Goal: Transaction & Acquisition: Purchase product/service

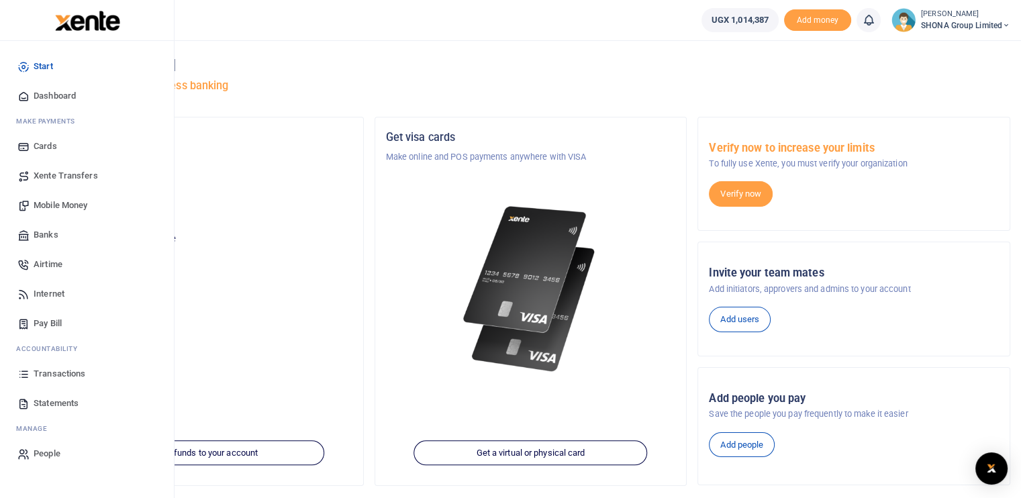
click at [53, 197] on link "Mobile Money" at bounding box center [87, 206] width 152 height 30
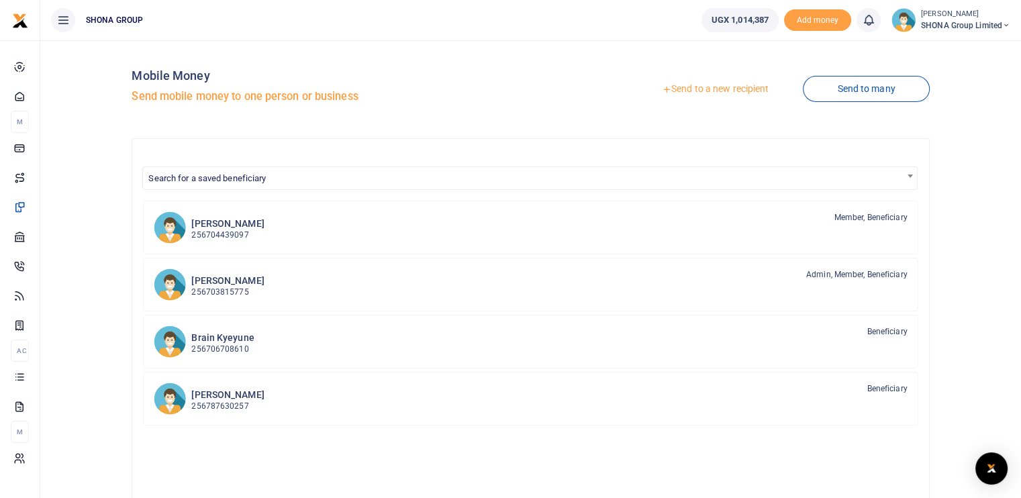
click at [728, 89] on link "Send to a new recipient" at bounding box center [715, 89] width 175 height 24
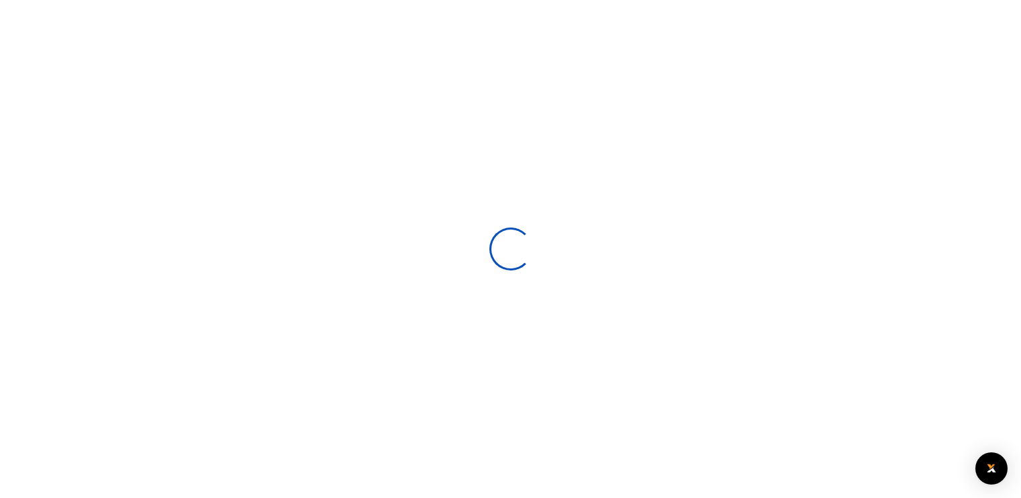
select select
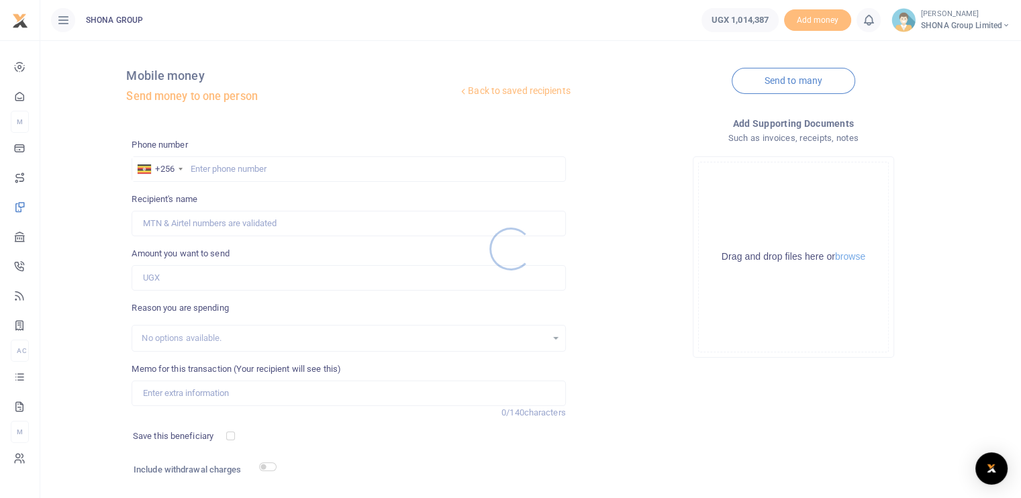
click at [250, 174] on div at bounding box center [510, 249] width 1021 height 498
click at [258, 160] on div at bounding box center [510, 249] width 1021 height 498
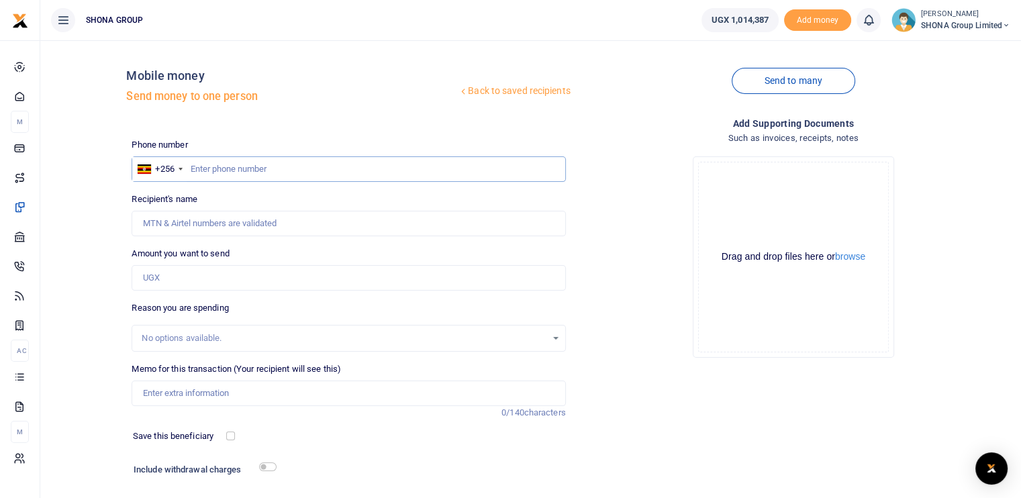
click at [260, 167] on input "text" at bounding box center [349, 169] width 434 height 26
type input "0704861850"
click at [217, 283] on input "Amount you want to send" at bounding box center [349, 278] width 434 height 26
type input "Daudi Manzi"
paste input "416160"
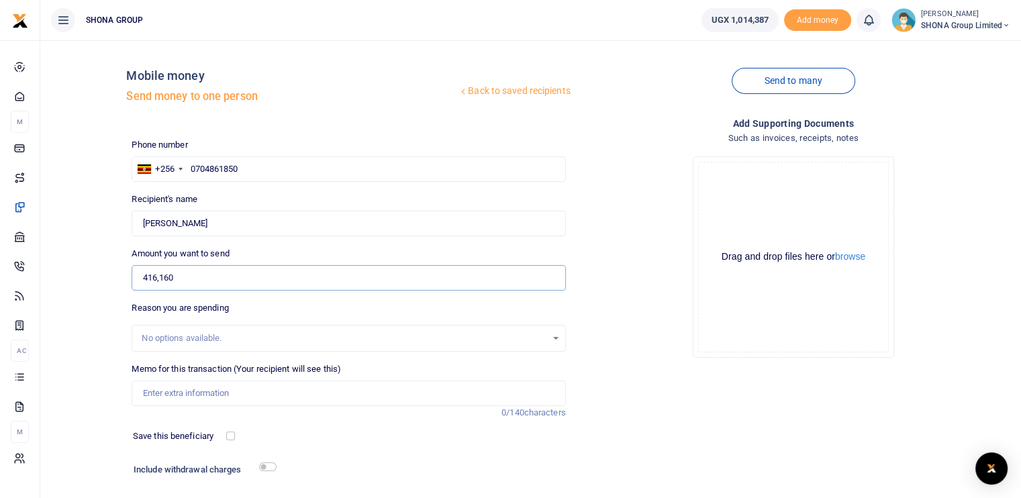
type input "416,160"
click at [226, 340] on div "No options available." at bounding box center [344, 338] width 404 height 13
click at [188, 391] on input "Memo for this transaction (Your recipient will see this)" at bounding box center [349, 394] width 434 height 26
click at [232, 395] on input "Being onward payment during the Neycha peer meeting in Nairobi" at bounding box center [349, 394] width 434 height 26
type input "Being onward payment for meals during the Neycha peer meeting in Nairobi"
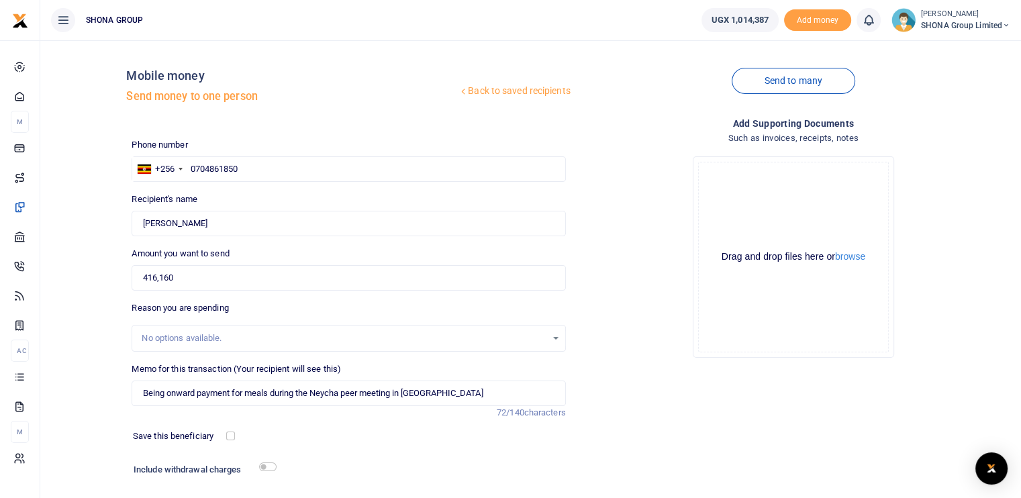
click at [269, 424] on div "Phone number +256 Uganda +256 0704861850 Phone is required. Recipient's name Fo…" at bounding box center [348, 337] width 444 height 398
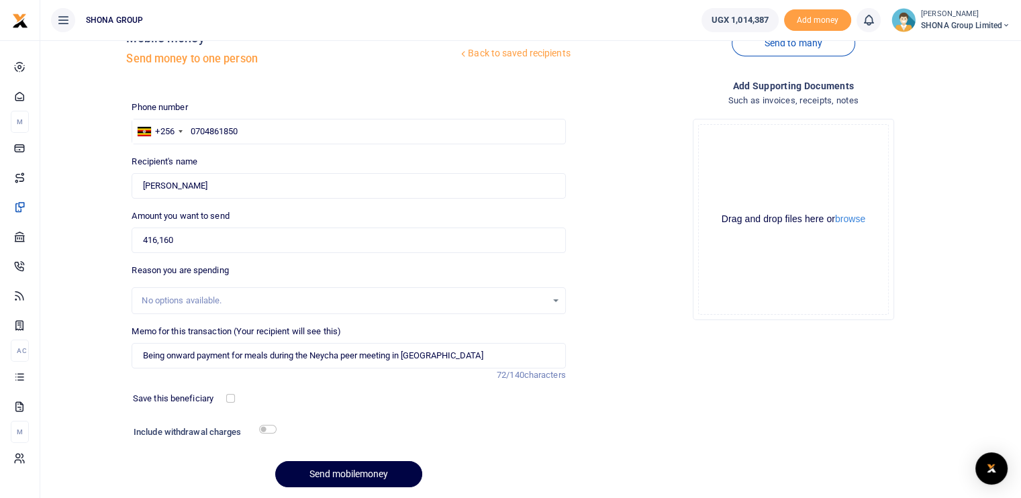
scroll to position [15, 0]
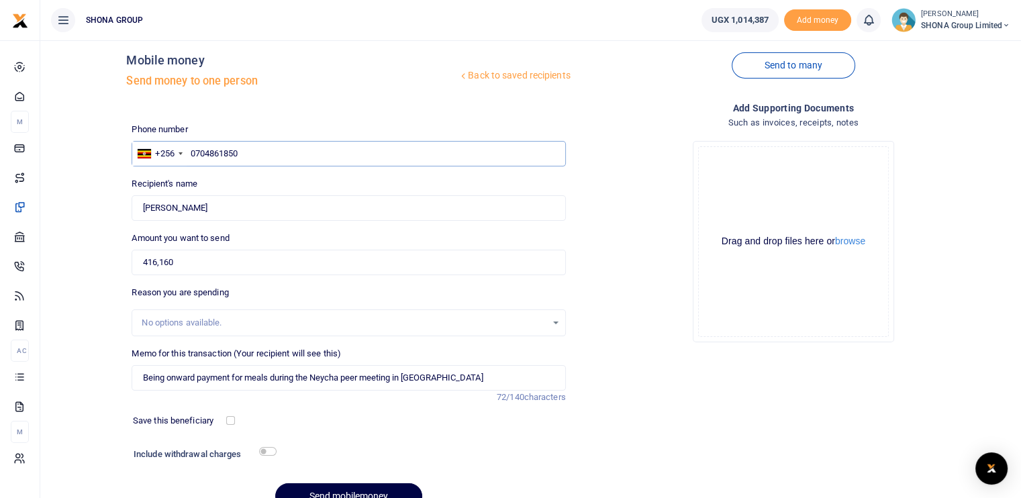
click at [231, 150] on input "0704861850" at bounding box center [349, 154] width 434 height 26
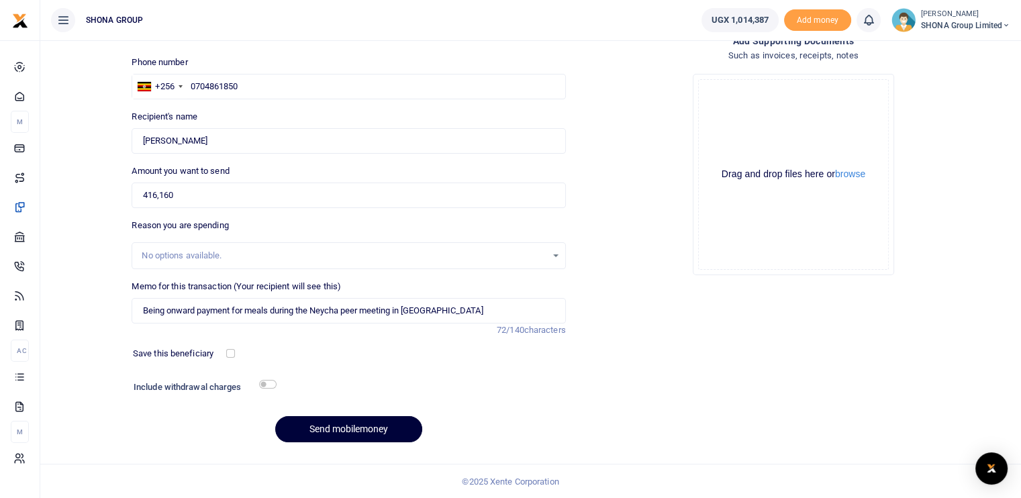
click at [318, 430] on button "Send mobilemoney" at bounding box center [348, 429] width 147 height 26
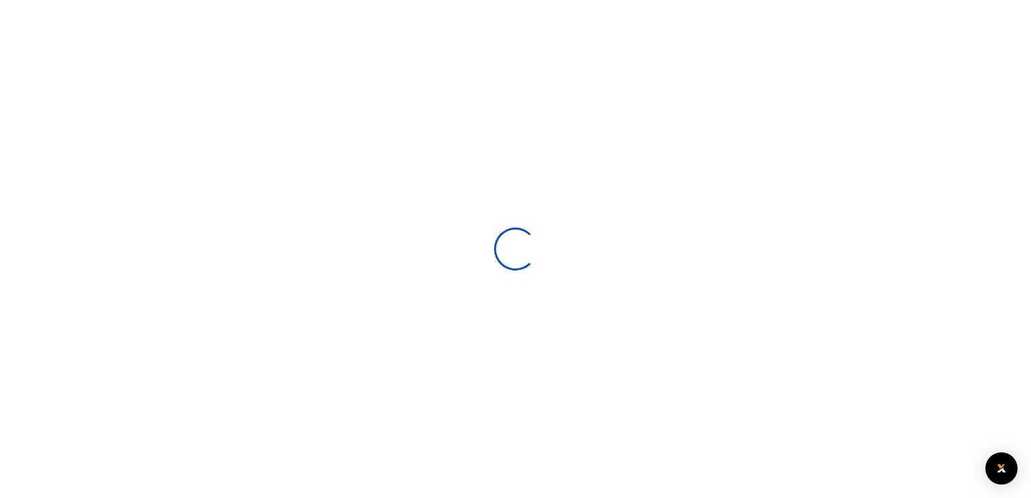
select select
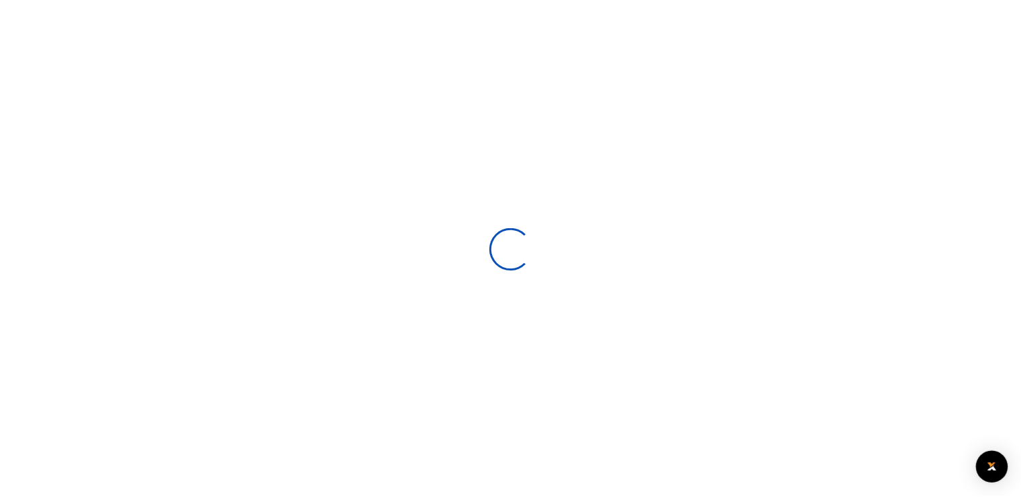
scroll to position [83, 0]
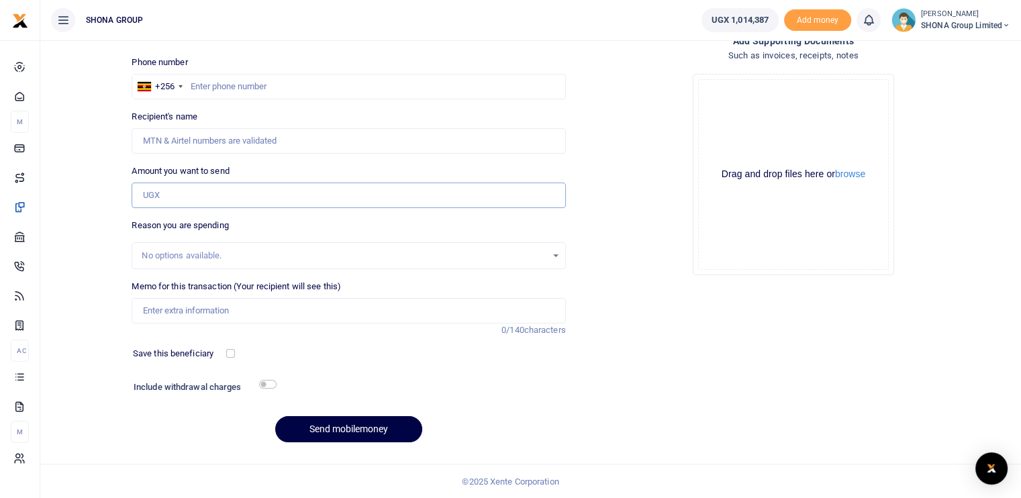
click at [196, 193] on input "Amount you want to send" at bounding box center [349, 196] width 434 height 26
paste input "106150"
type input "106,150"
click at [226, 88] on input "text" at bounding box center [349, 87] width 434 height 26
type input "0704861850"
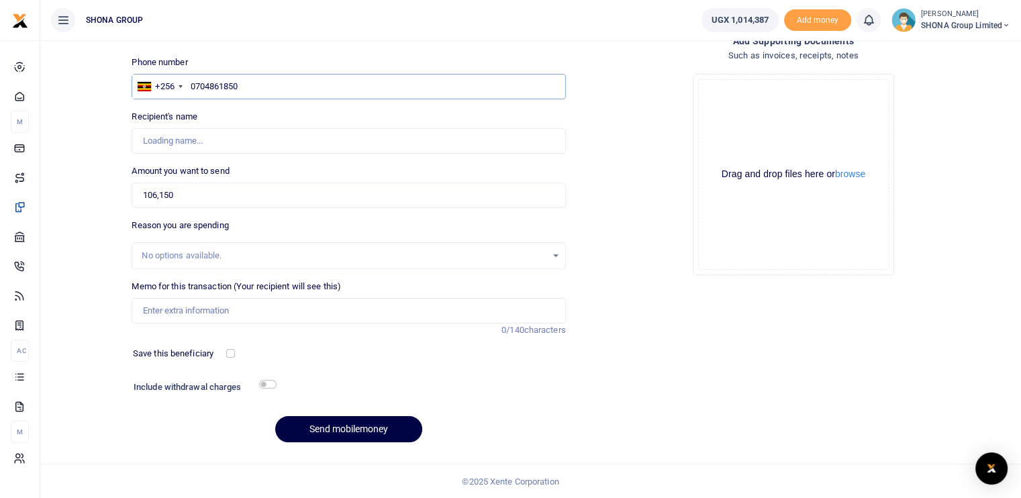
type input "[PERSON_NAME]"
type input "0704861850"
click at [191, 308] on input "Memo for this transaction (Your recipient will see this)" at bounding box center [349, 311] width 434 height 26
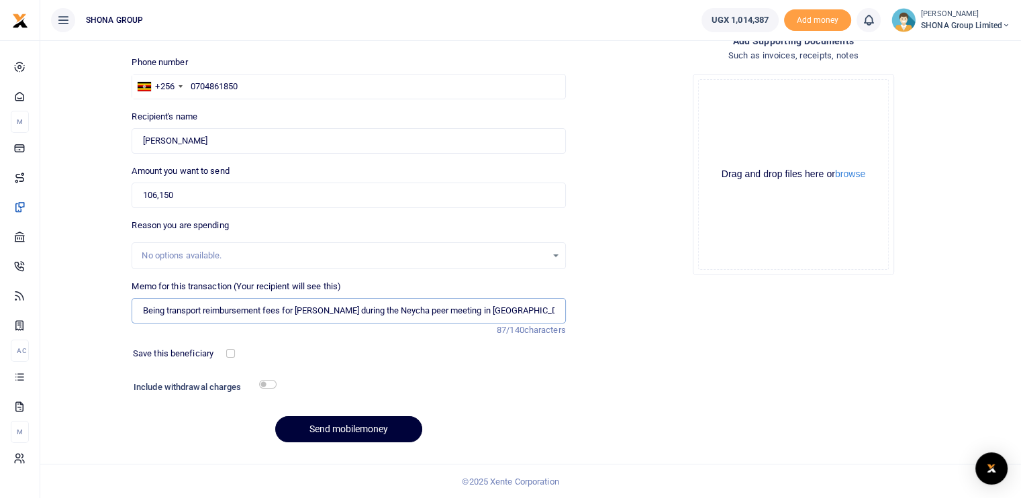
type input "Being transport reimbursement fees for [PERSON_NAME] during the Neycha peer mee…"
click at [348, 424] on button "Send mobilemoney" at bounding box center [348, 429] width 147 height 26
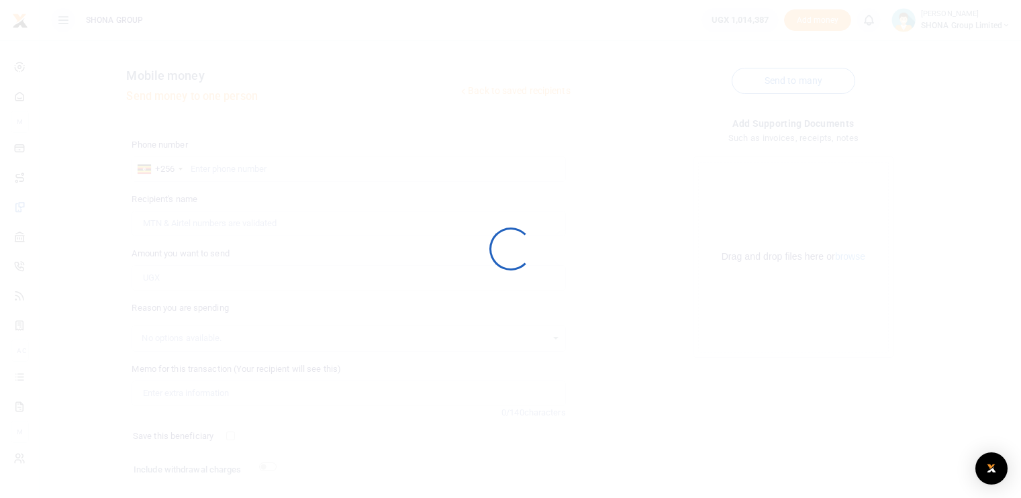
scroll to position [83, 0]
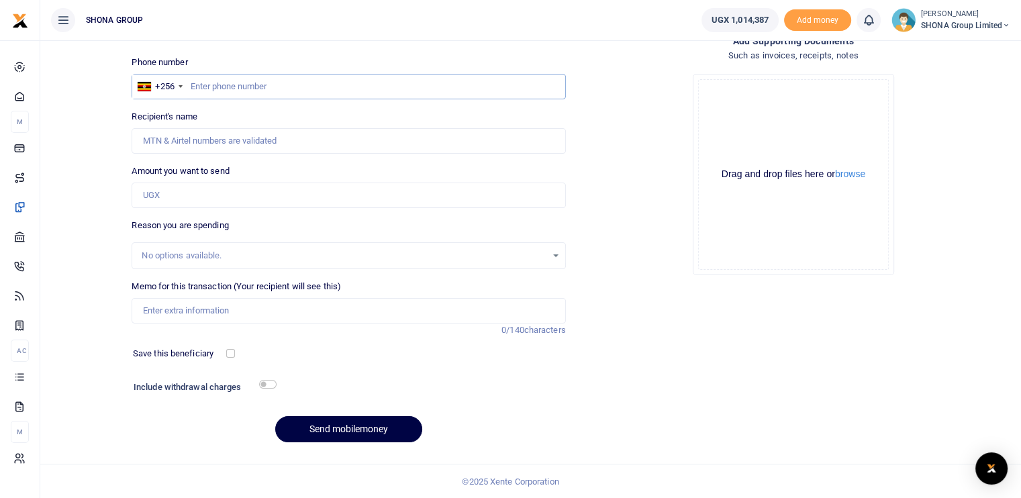
click at [220, 87] on input "text" at bounding box center [349, 87] width 434 height 26
click at [260, 89] on input "text" at bounding box center [349, 87] width 434 height 26
click at [202, 201] on input "Amount you want to send" at bounding box center [349, 196] width 434 height 26
type input "210,000"
click at [379, 83] on input "text" at bounding box center [349, 87] width 434 height 26
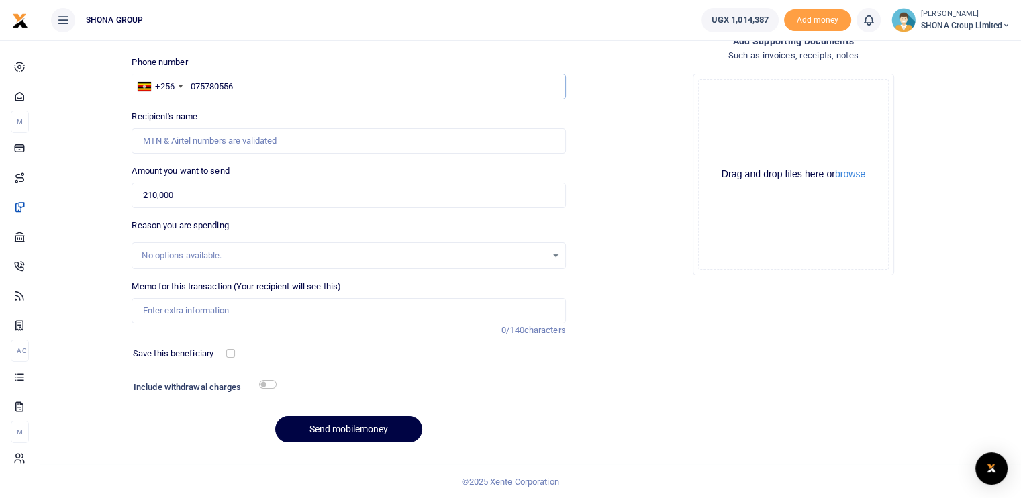
type input "0757805561"
type input "Martin Kadda"
type input "0757805561"
click at [191, 313] on input "Memo for this transaction (Your recipient will see this)" at bounding box center [349, 311] width 434 height 26
paste input "Being fees for Photo boards during the Girls for Girls conference at Eureka on …"
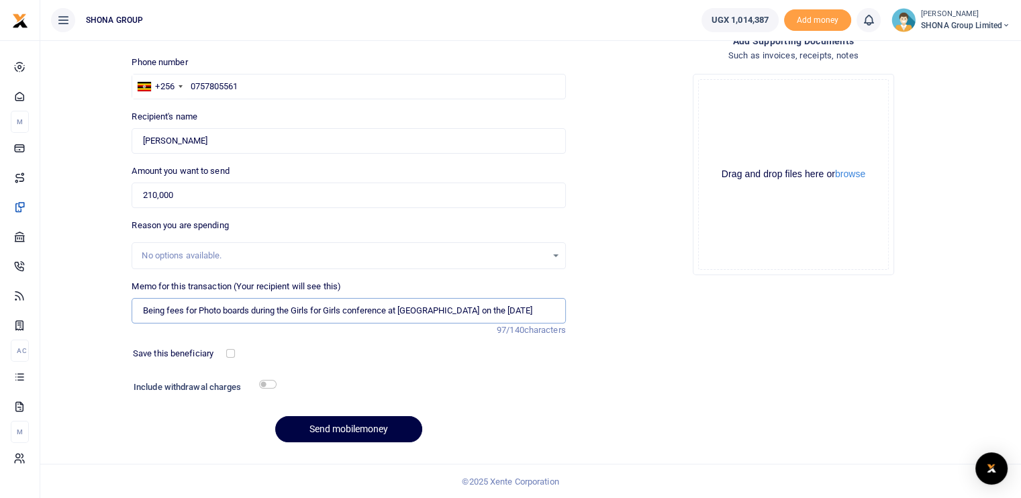
type input "Being fees for Photo boards during the Girls for Girls conference at Eureka on …"
drag, startPoint x: 242, startPoint y: 351, endPoint x: 252, endPoint y: 352, distance: 10.8
click at [242, 351] on div at bounding box center [269, 353] width 71 height 13
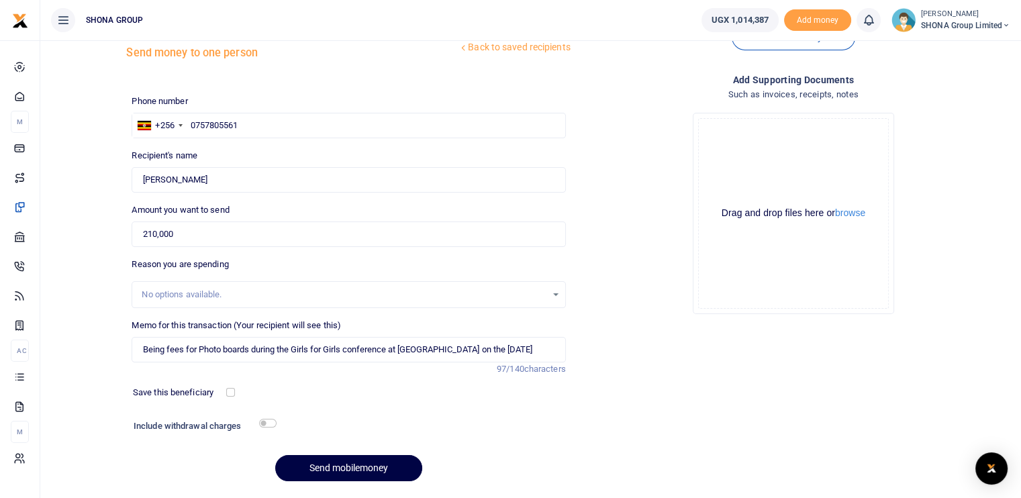
scroll to position [67, 0]
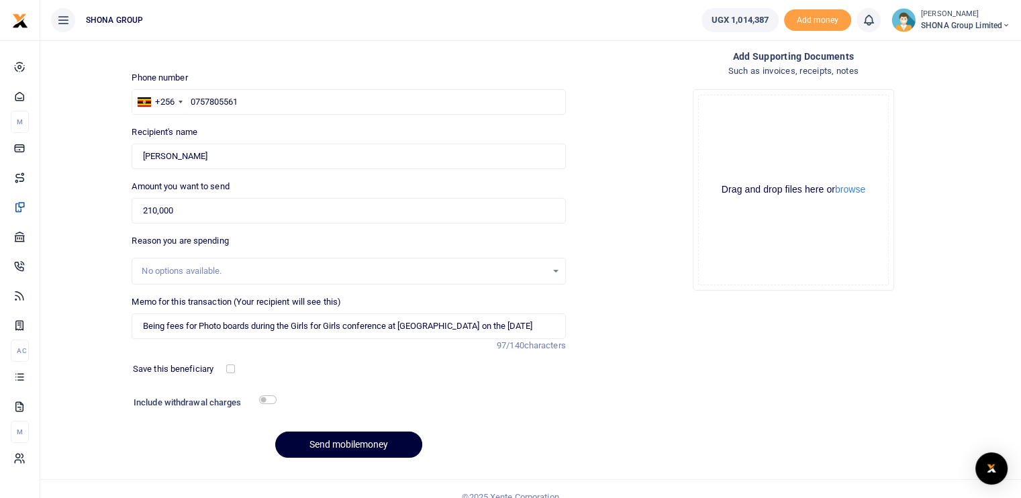
click at [350, 444] on button "Send mobilemoney" at bounding box center [348, 445] width 147 height 26
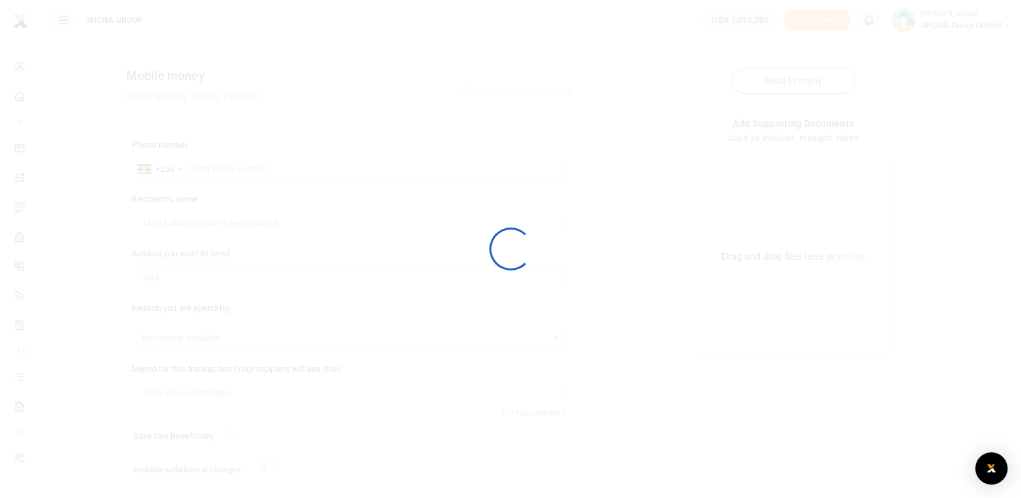
scroll to position [67, 0]
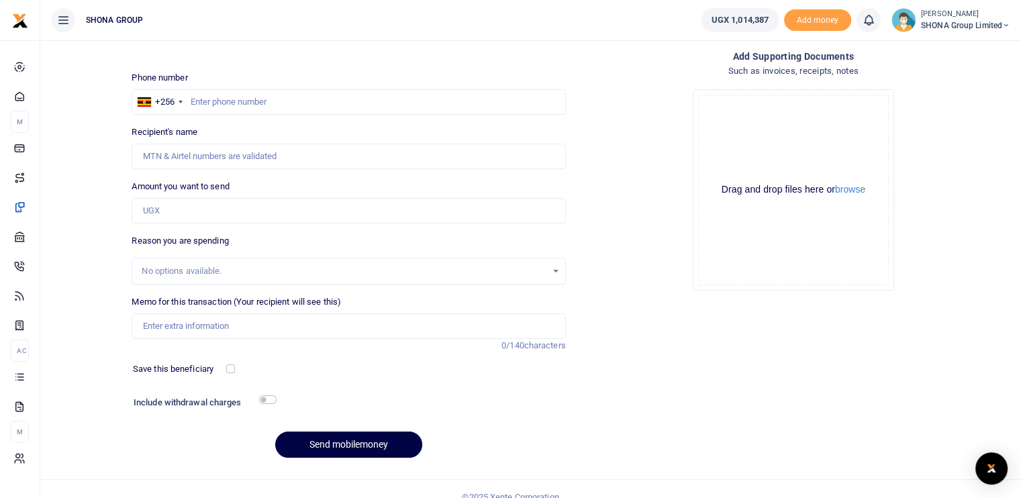
click at [742, 446] on div "Add supporting Documents Such as invoices, receipts, notes Drop your files here…" at bounding box center [793, 259] width 444 height 420
